Goal: Information Seeking & Learning: Learn about a topic

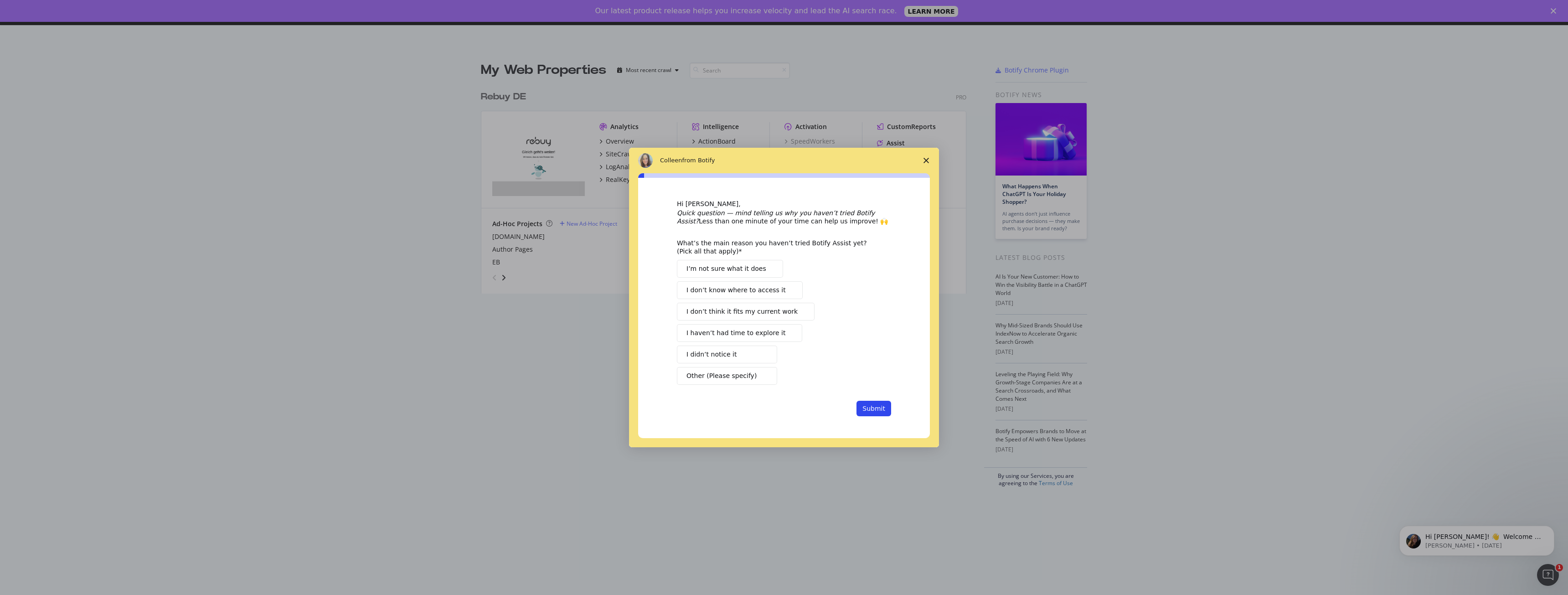
click at [924, 160] on icon "Close survey" at bounding box center [926, 160] width 5 height 5
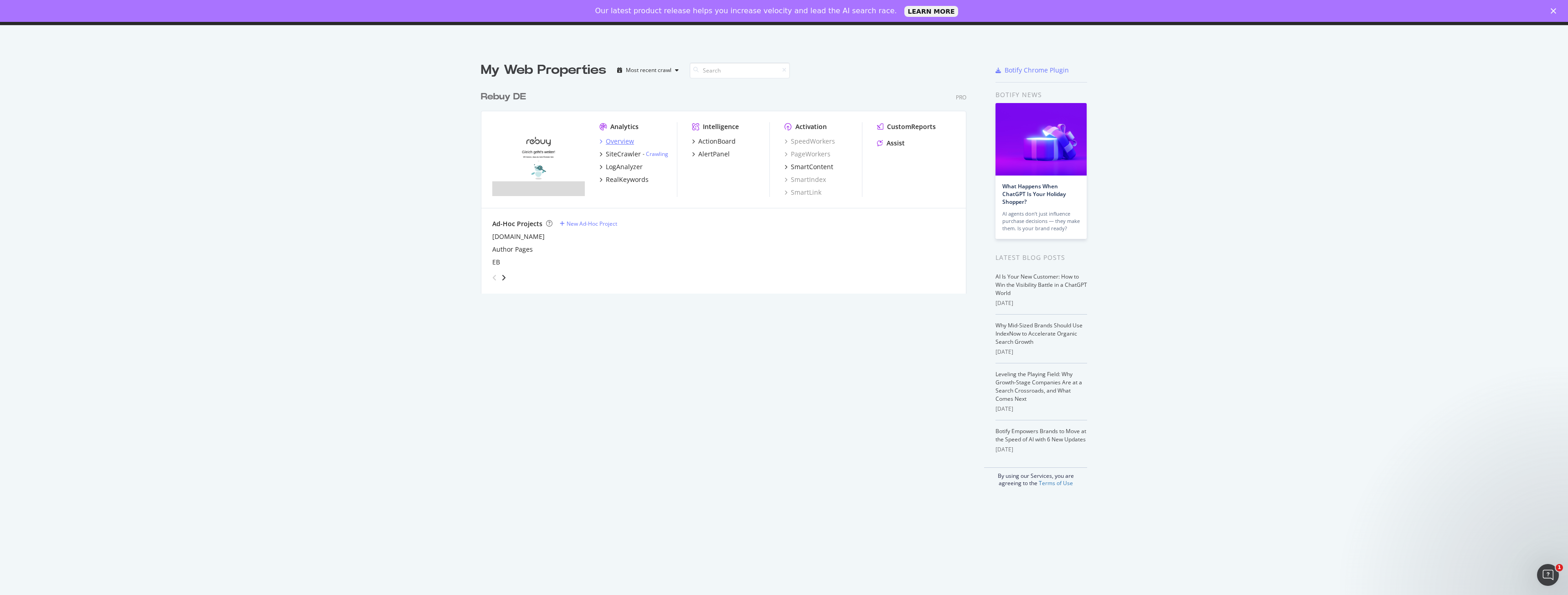
click at [621, 141] on div "Overview" at bounding box center [620, 141] width 28 height 9
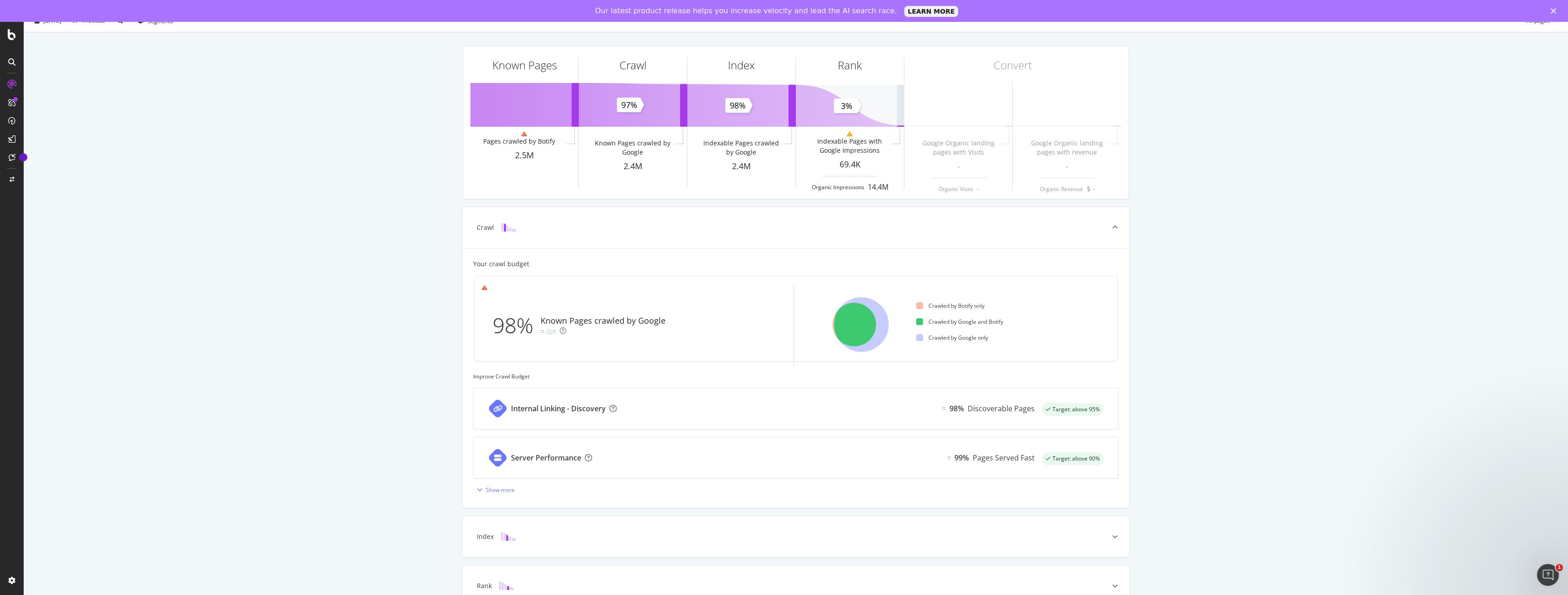
scroll to position [64, 0]
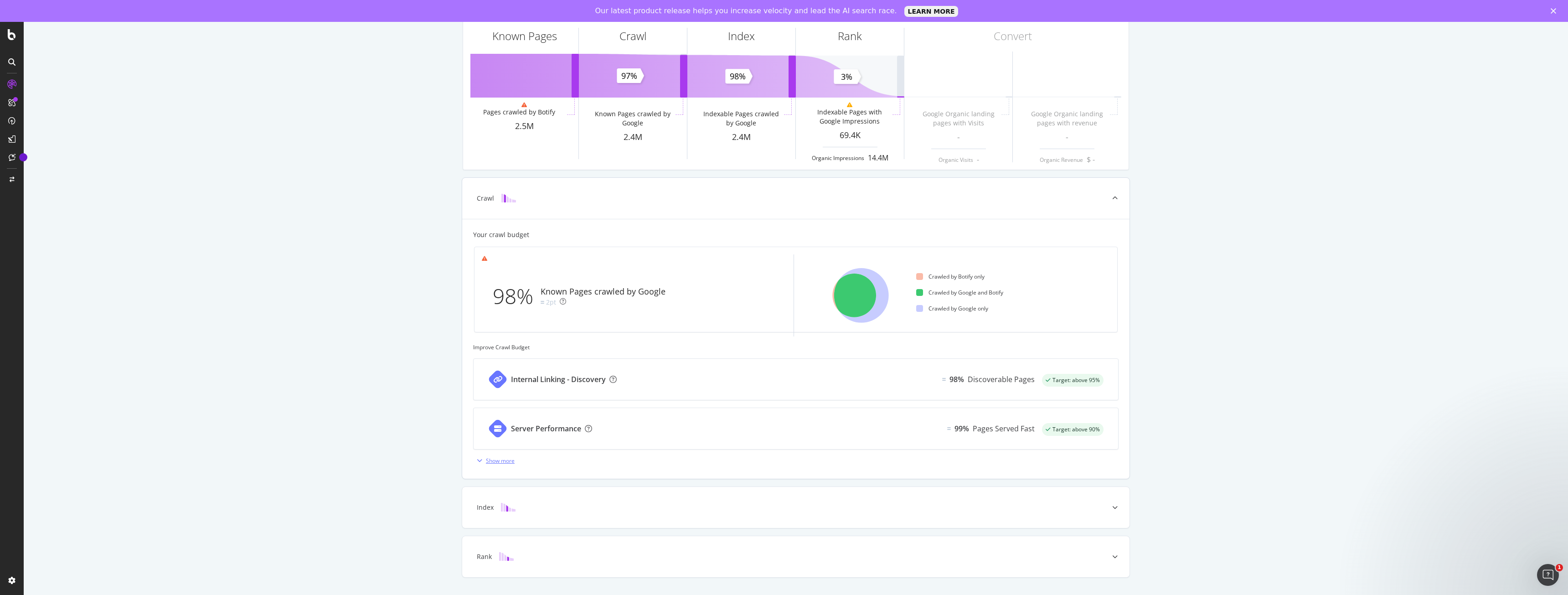
click at [479, 466] on div "Show more" at bounding box center [494, 460] width 41 height 13
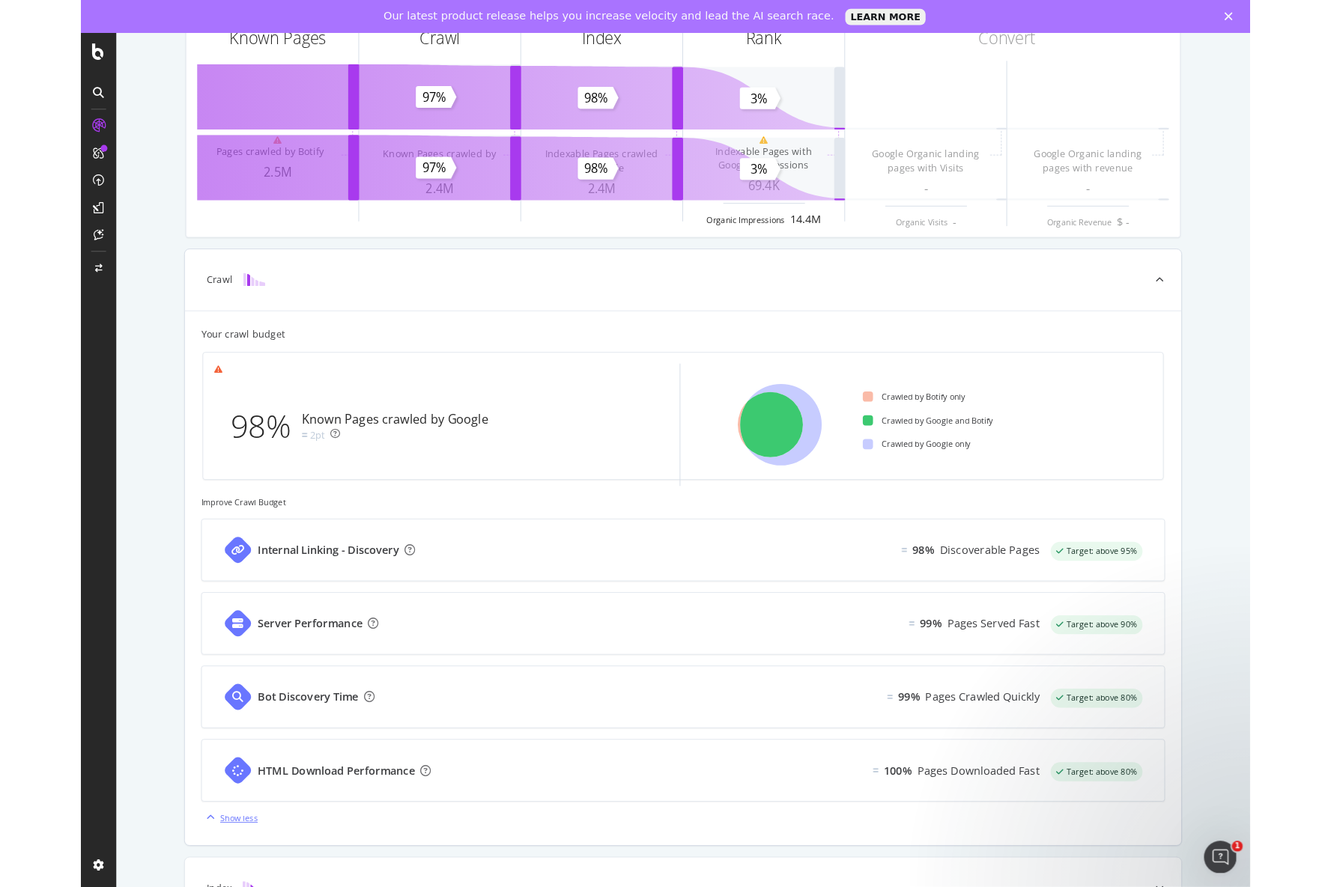
scroll to position [0, 0]
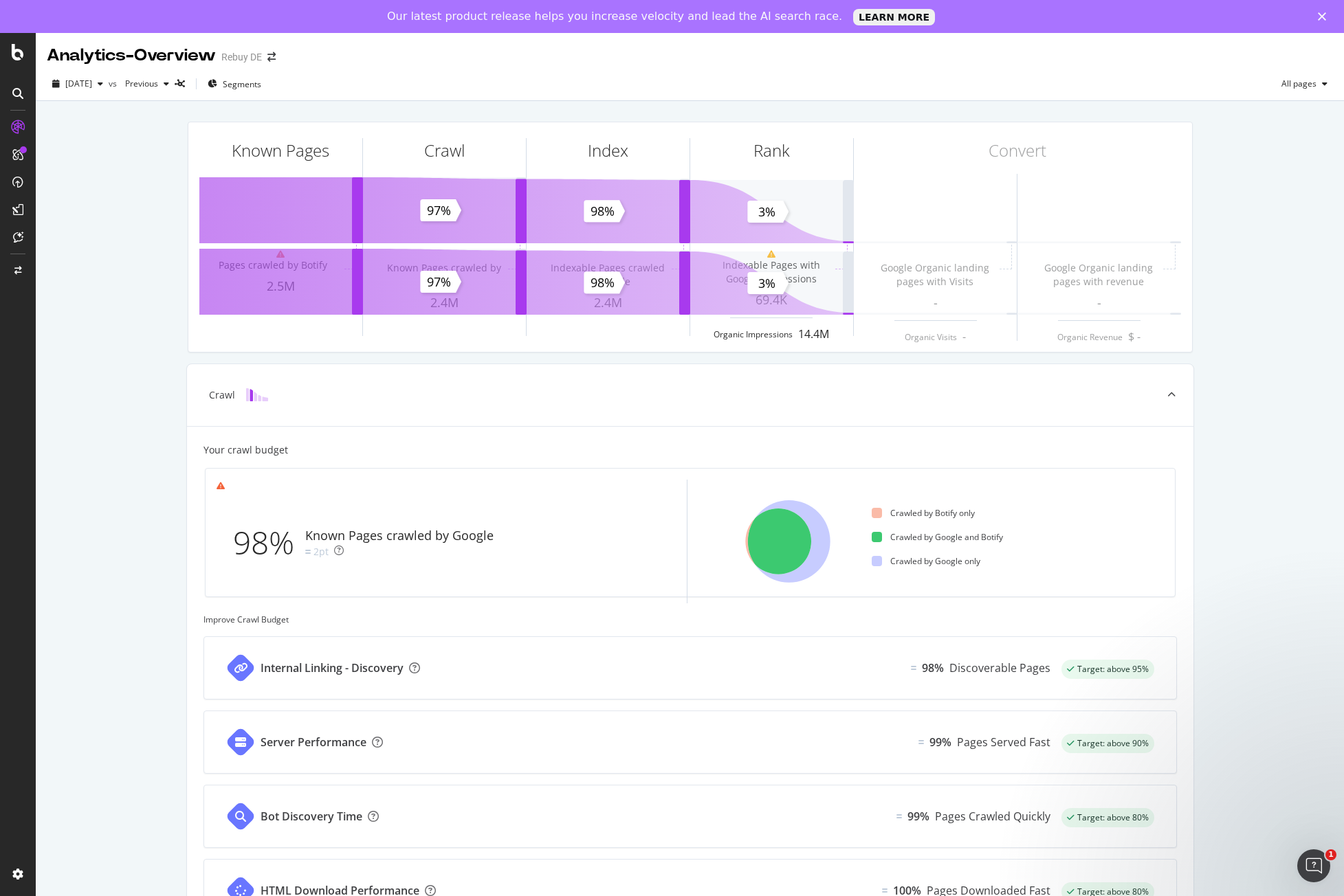
click at [67, 543] on div "Known Pages Pages crawled by Botify 2.5M Crawl Known Pages crawled by Google 2.…" at bounding box center [689, 638] width 1308 height 1074
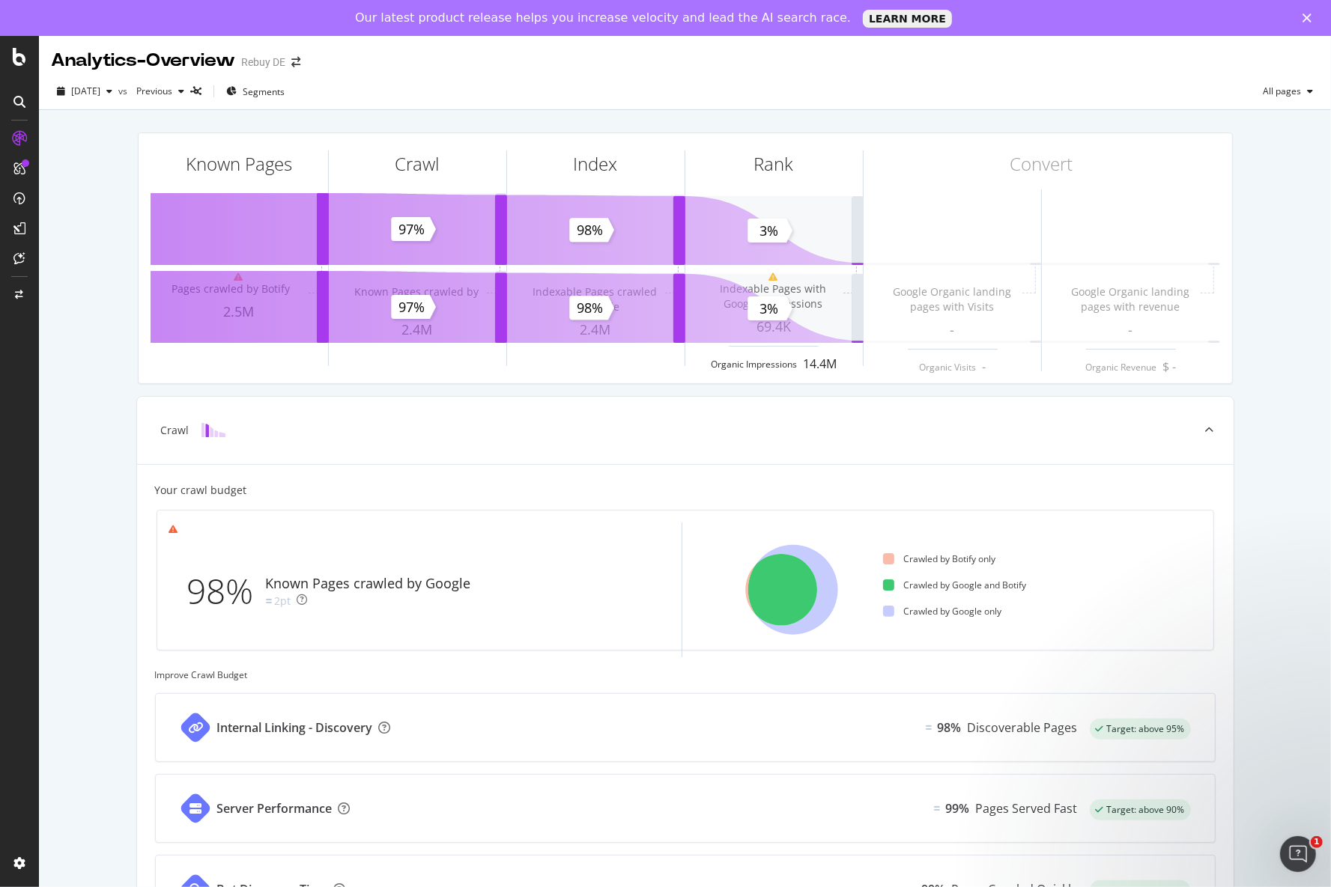
drag, startPoint x: 827, startPoint y: 66, endPoint x: 97, endPoint y: 266, distance: 756.3
click at [97, 266] on div "Known Pages Pages crawled by Botify 2.5M Crawl Known Pages crawled by Google 2.…" at bounding box center [685, 695] width 1292 height 1170
click at [22, 60] on icon at bounding box center [19, 57] width 13 height 18
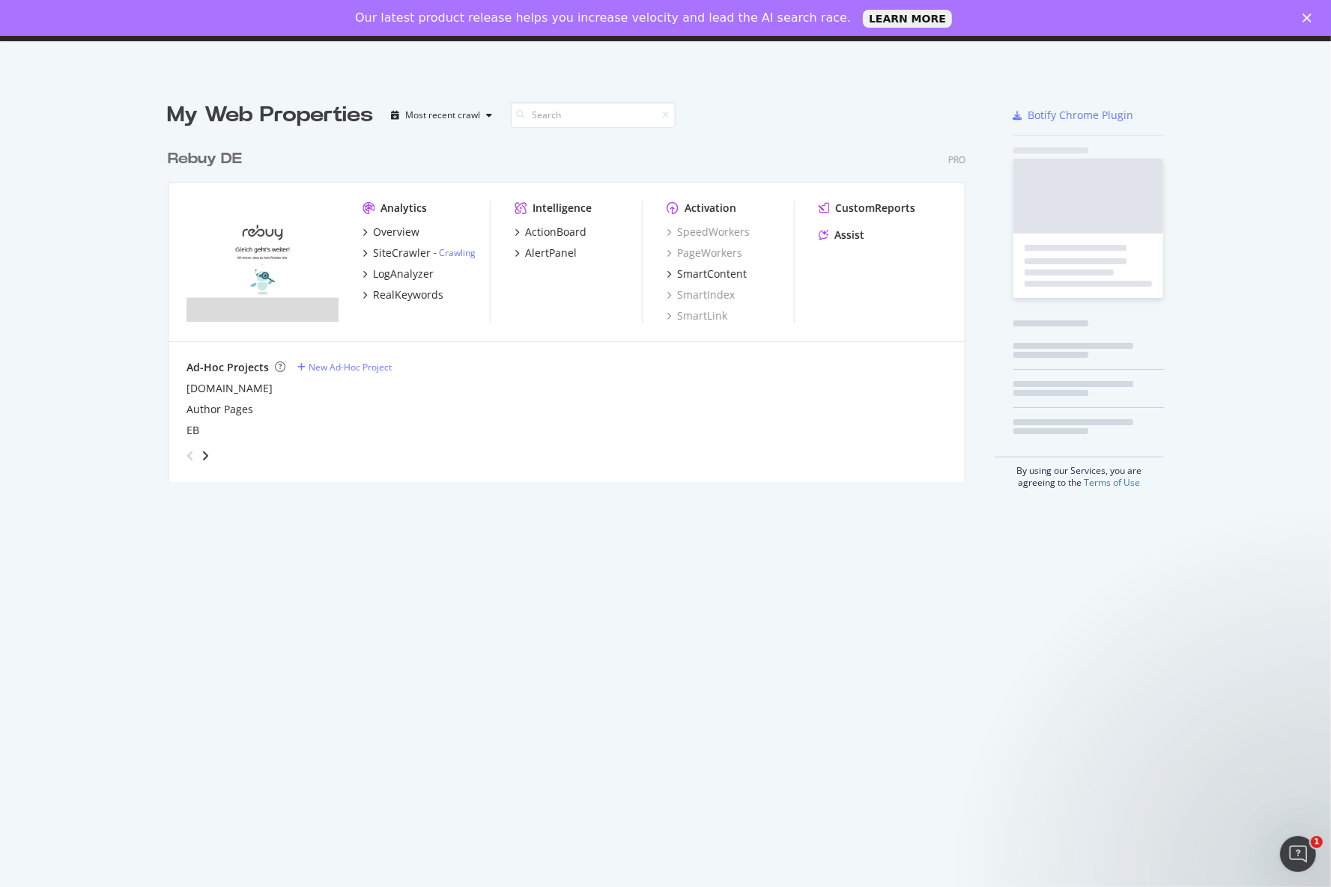
scroll to position [877, 1310]
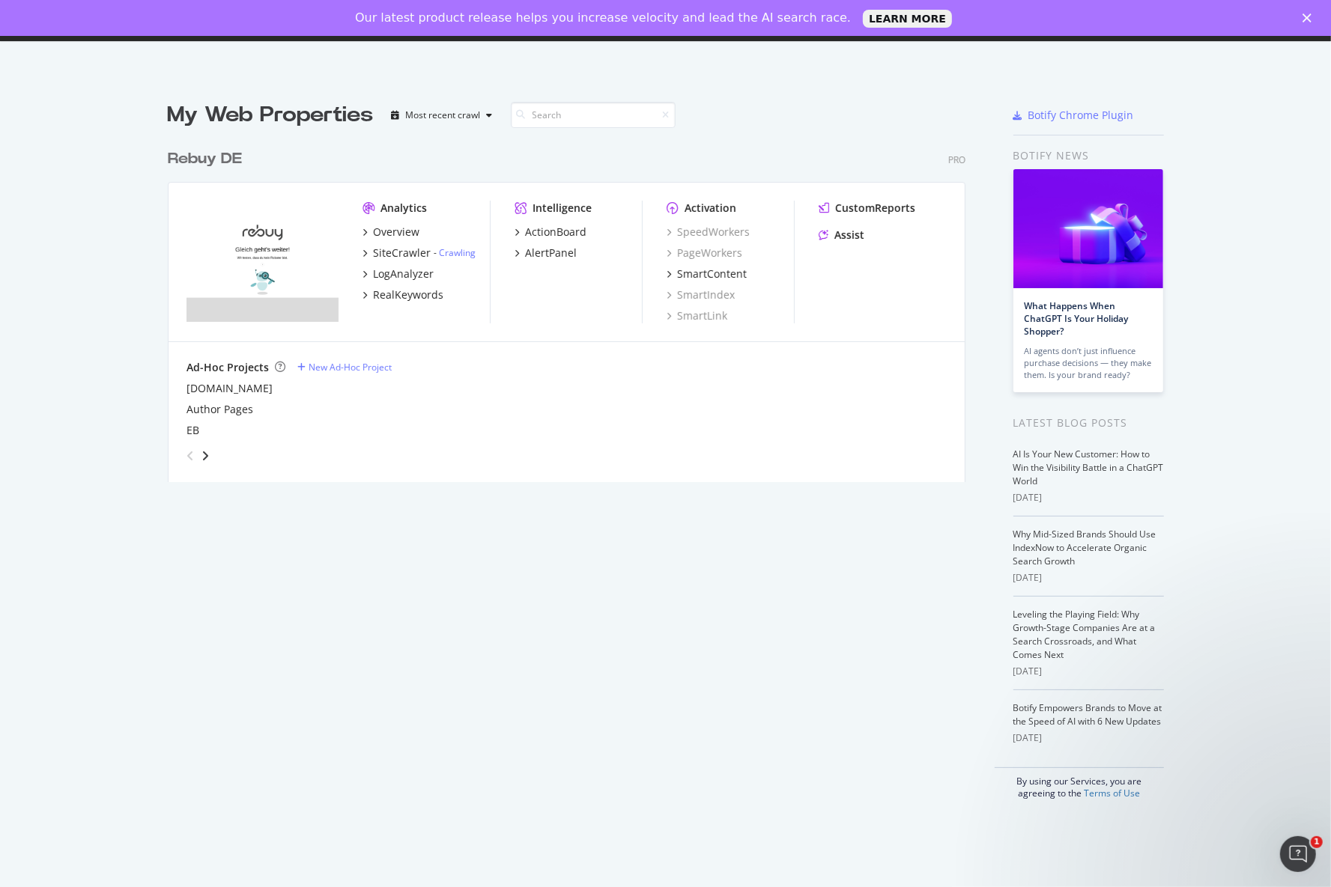
click at [1303, 17] on icon "Close" at bounding box center [1306, 17] width 9 height 9
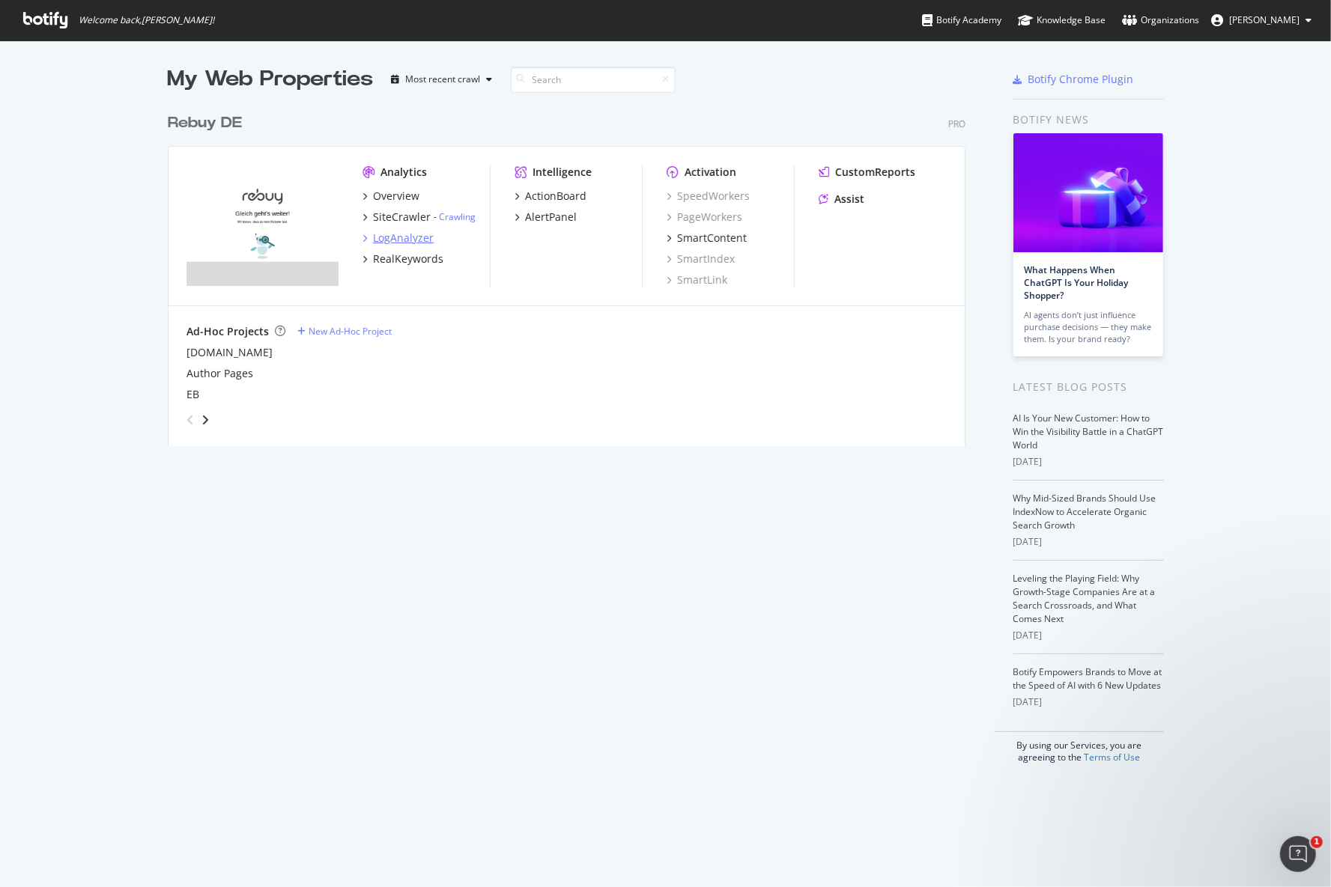
click at [362, 234] on icon "grid" at bounding box center [364, 237] width 4 height 7
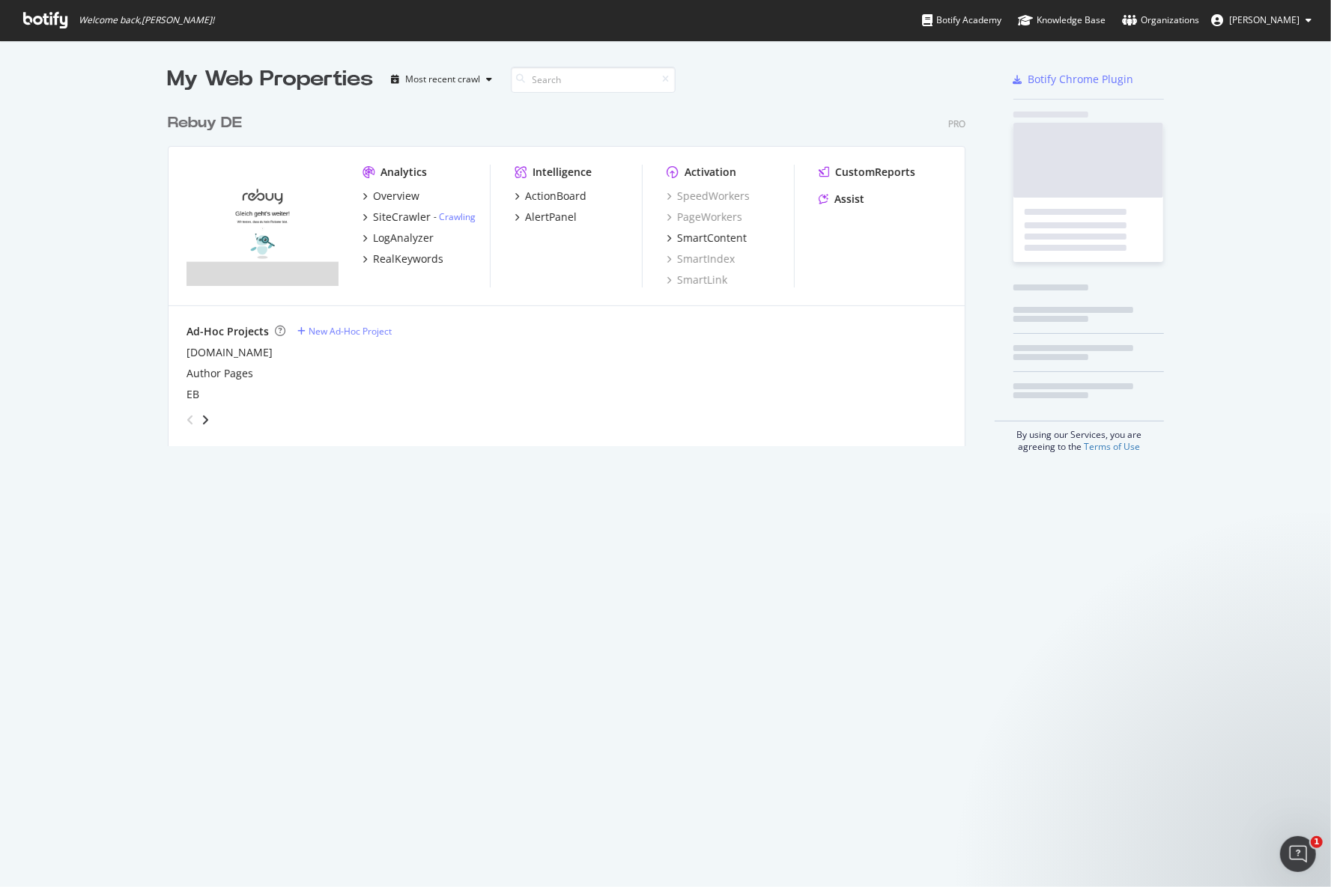
scroll to position [877, 1310]
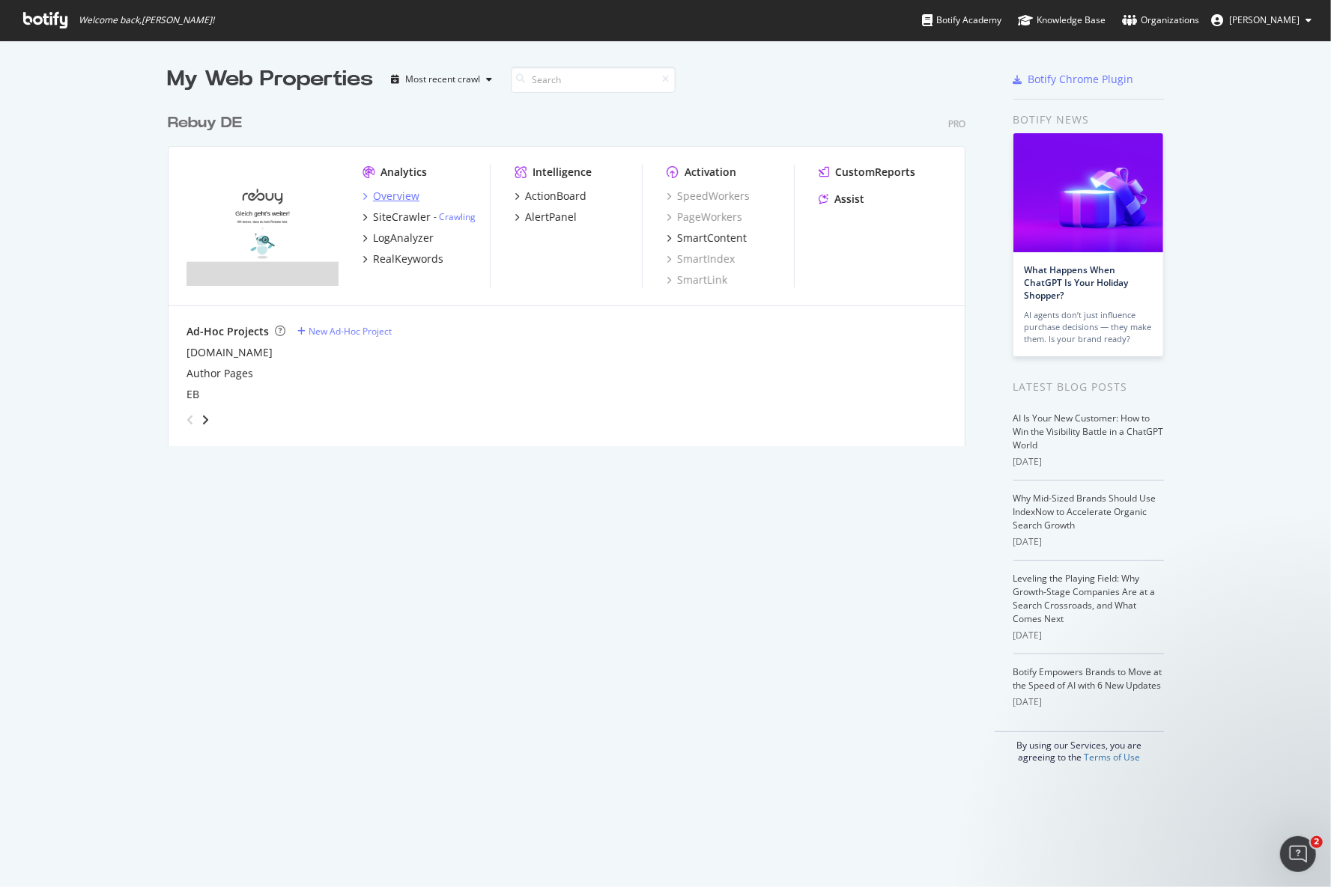
click at [362, 193] on icon "grid" at bounding box center [364, 195] width 4 height 7
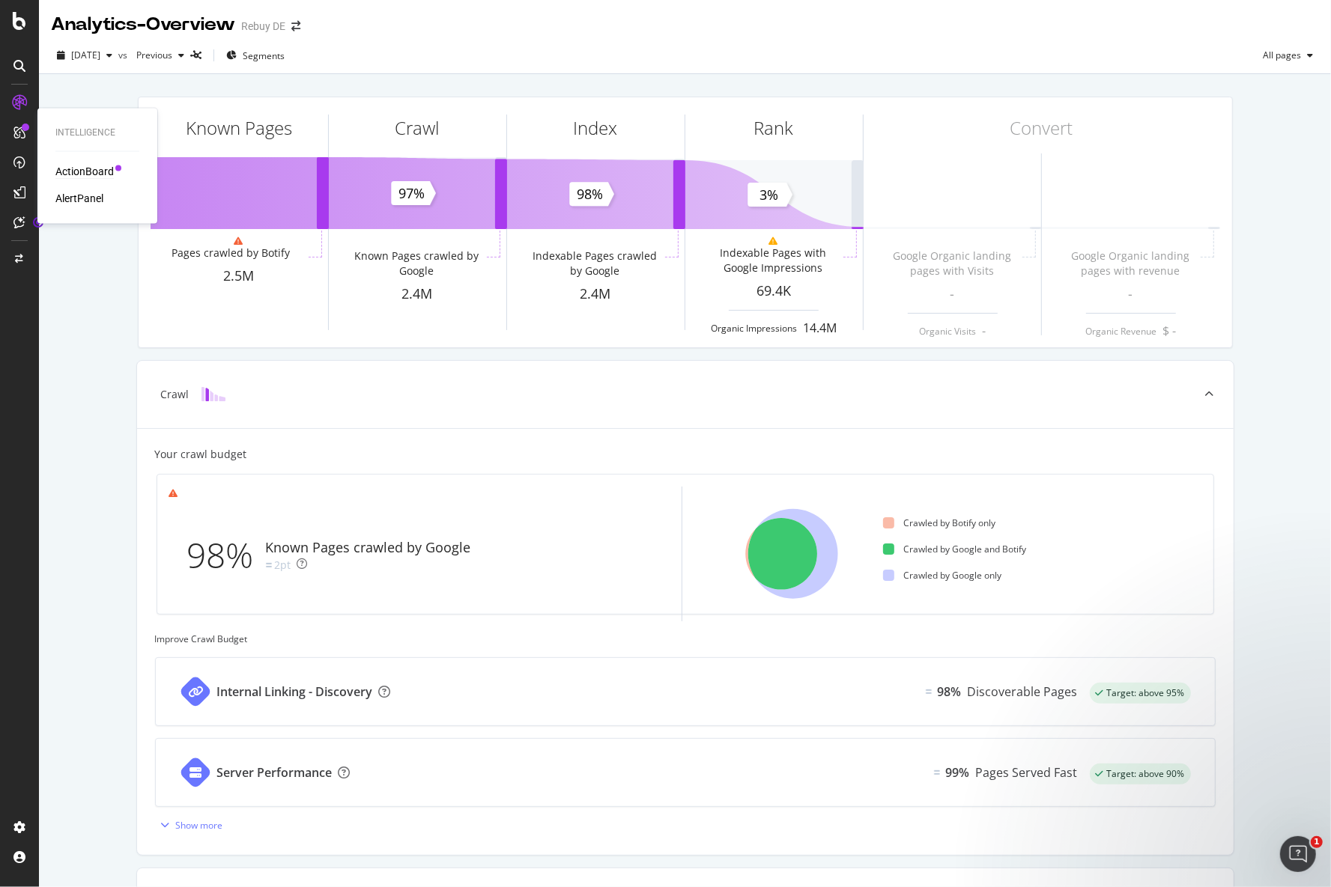
click at [75, 171] on div "ActionBoard" at bounding box center [84, 171] width 58 height 15
